Goal: Task Accomplishment & Management: Use online tool/utility

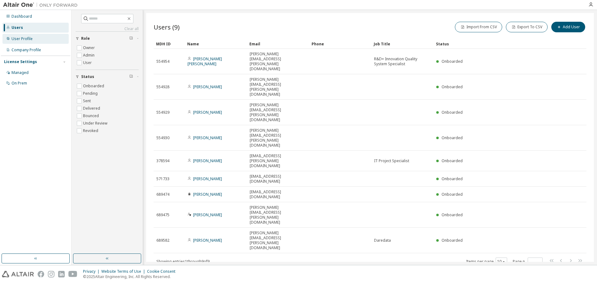
click at [17, 40] on div "User Profile" at bounding box center [22, 38] width 21 height 5
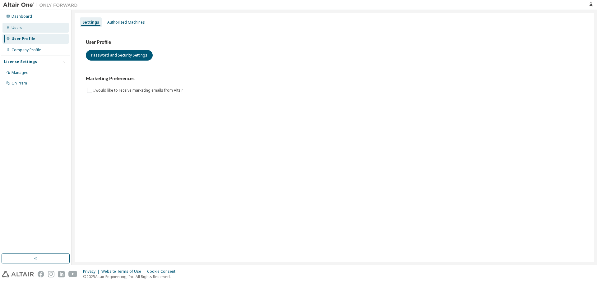
click at [13, 30] on div "Users" at bounding box center [35, 28] width 66 height 10
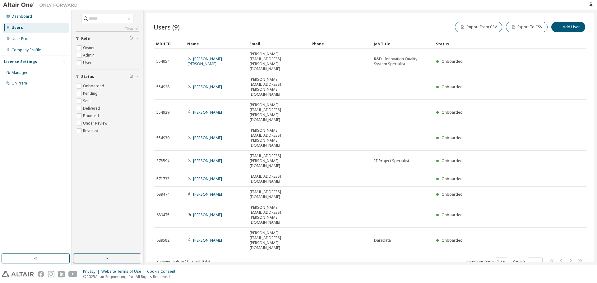
click at [112, 256] on button "button" at bounding box center [107, 259] width 68 height 10
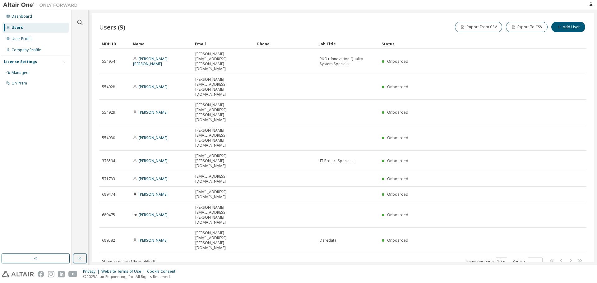
click at [26, 29] on div "Users" at bounding box center [35, 28] width 66 height 10
click at [80, 259] on icon "button" at bounding box center [79, 258] width 5 height 5
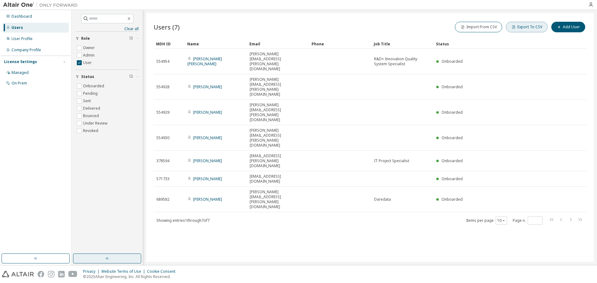
click at [528, 29] on button "Export To CSV" at bounding box center [527, 27] width 42 height 11
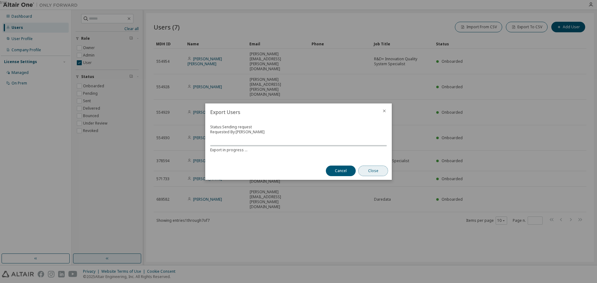
click at [375, 172] on button "Close" at bounding box center [373, 171] width 30 height 11
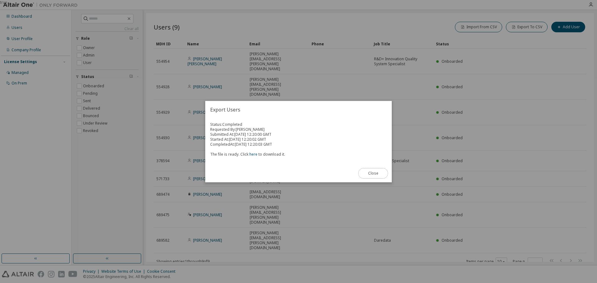
drag, startPoint x: 370, startPoint y: 176, endPoint x: 379, endPoint y: 176, distance: 9.6
click at [370, 176] on button "Close" at bounding box center [373, 173] width 30 height 11
